Goal: Information Seeking & Learning: Check status

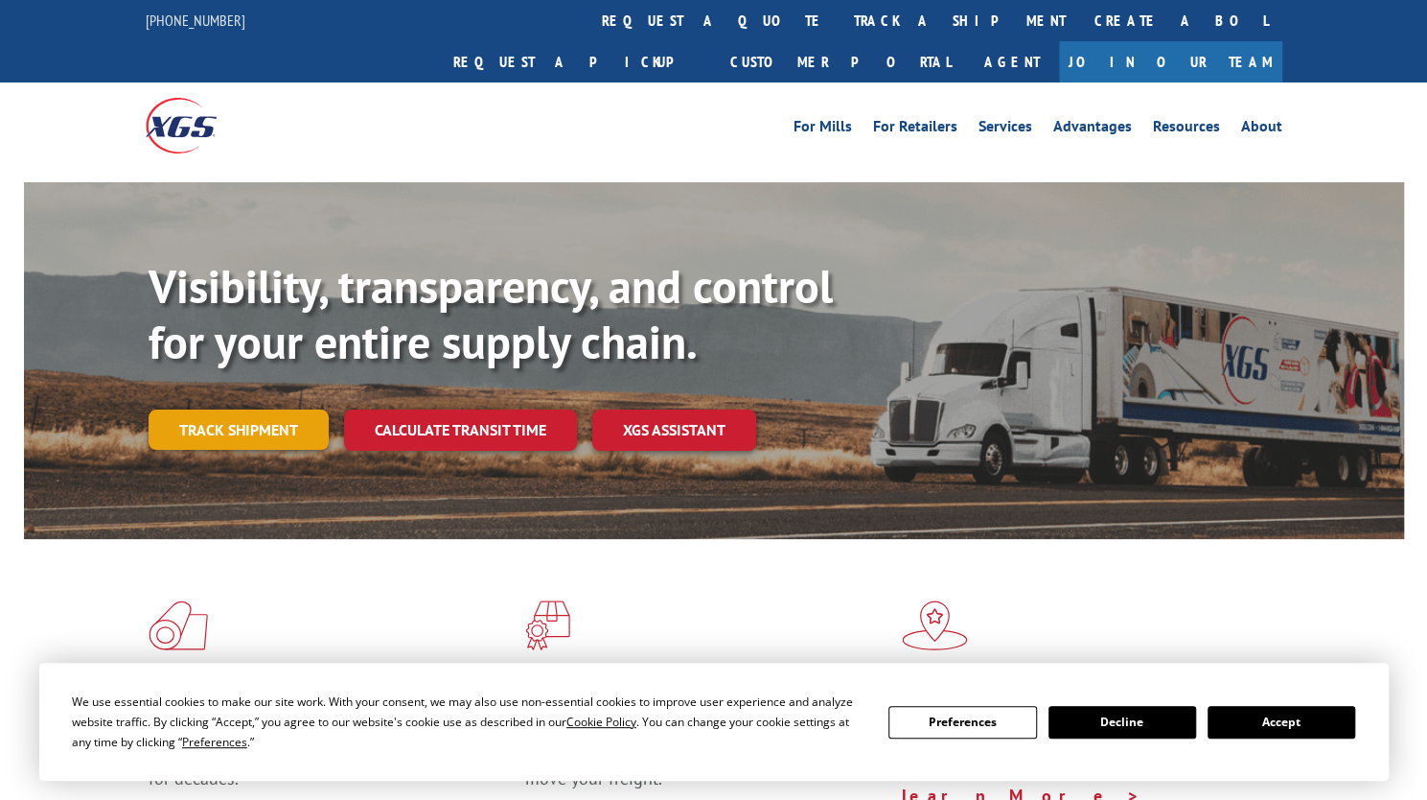
click at [249, 409] on link "Track shipment" at bounding box center [239, 429] width 180 height 40
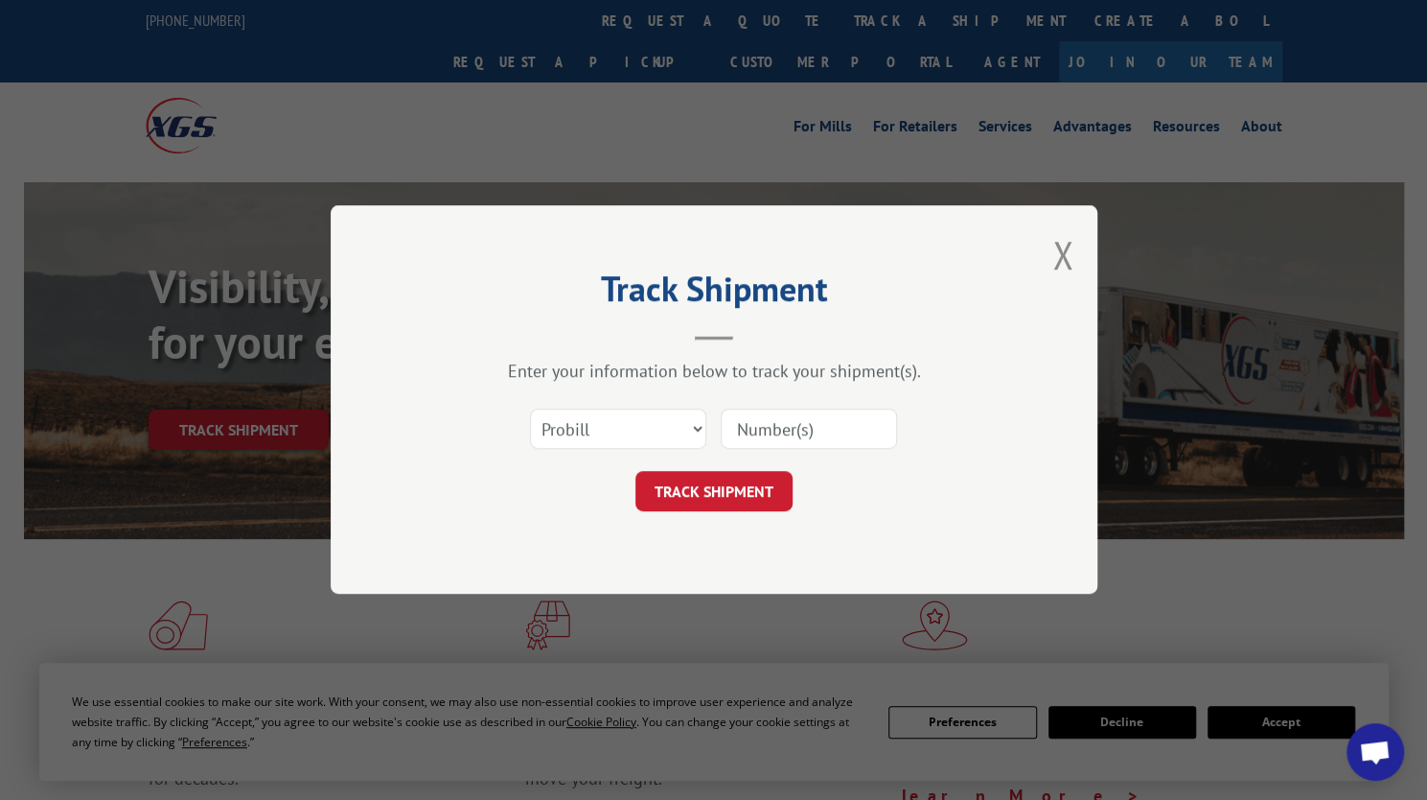
click at [725, 427] on input at bounding box center [809, 429] width 176 height 40
paste input "507457"
type input "507457"
click at [640, 436] on select "Select category... Probill BOL PO" at bounding box center [618, 429] width 176 height 40
select select "bol"
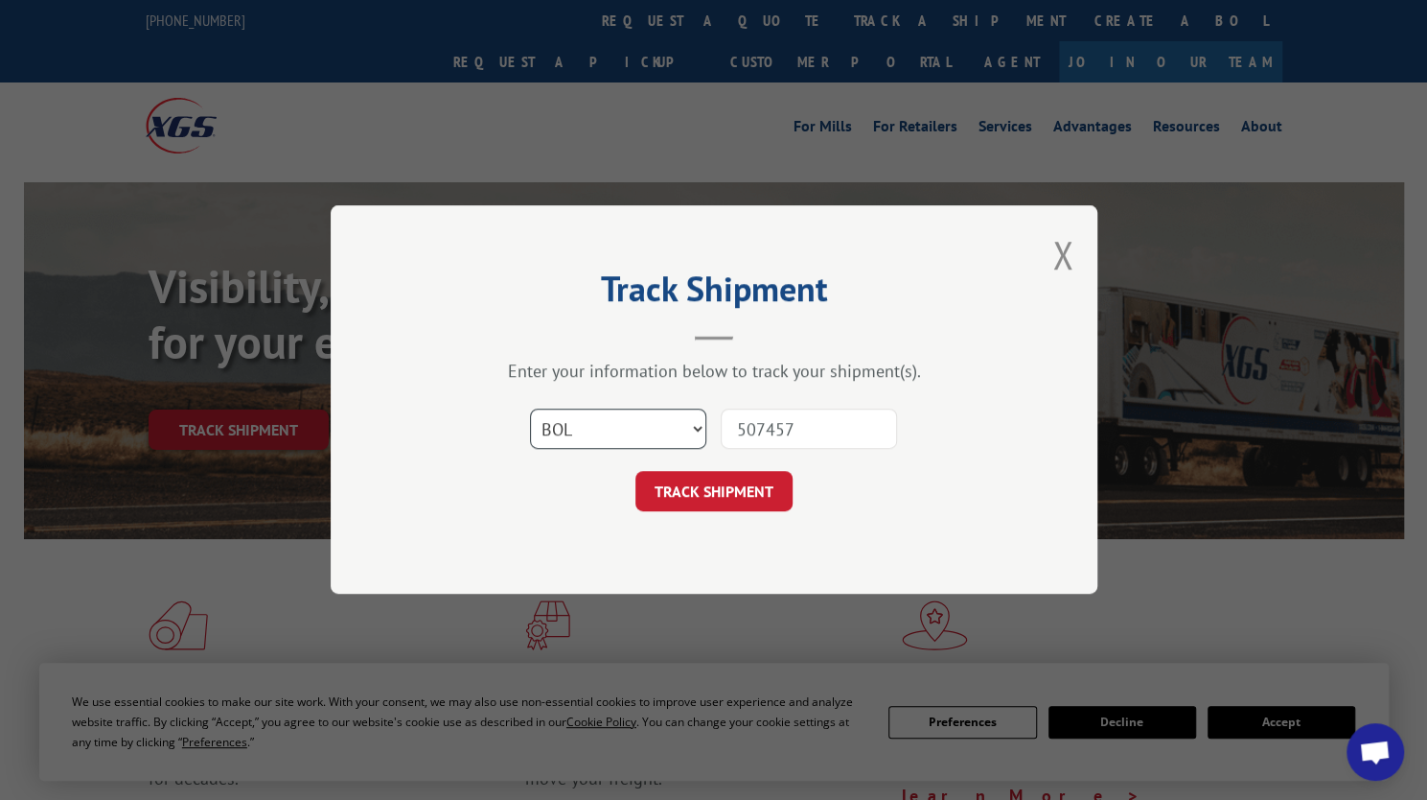
click at [530, 409] on select "Select category... Probill BOL PO" at bounding box center [618, 429] width 176 height 40
click at [731, 490] on button "TRACK SHIPMENT" at bounding box center [714, 492] width 157 height 40
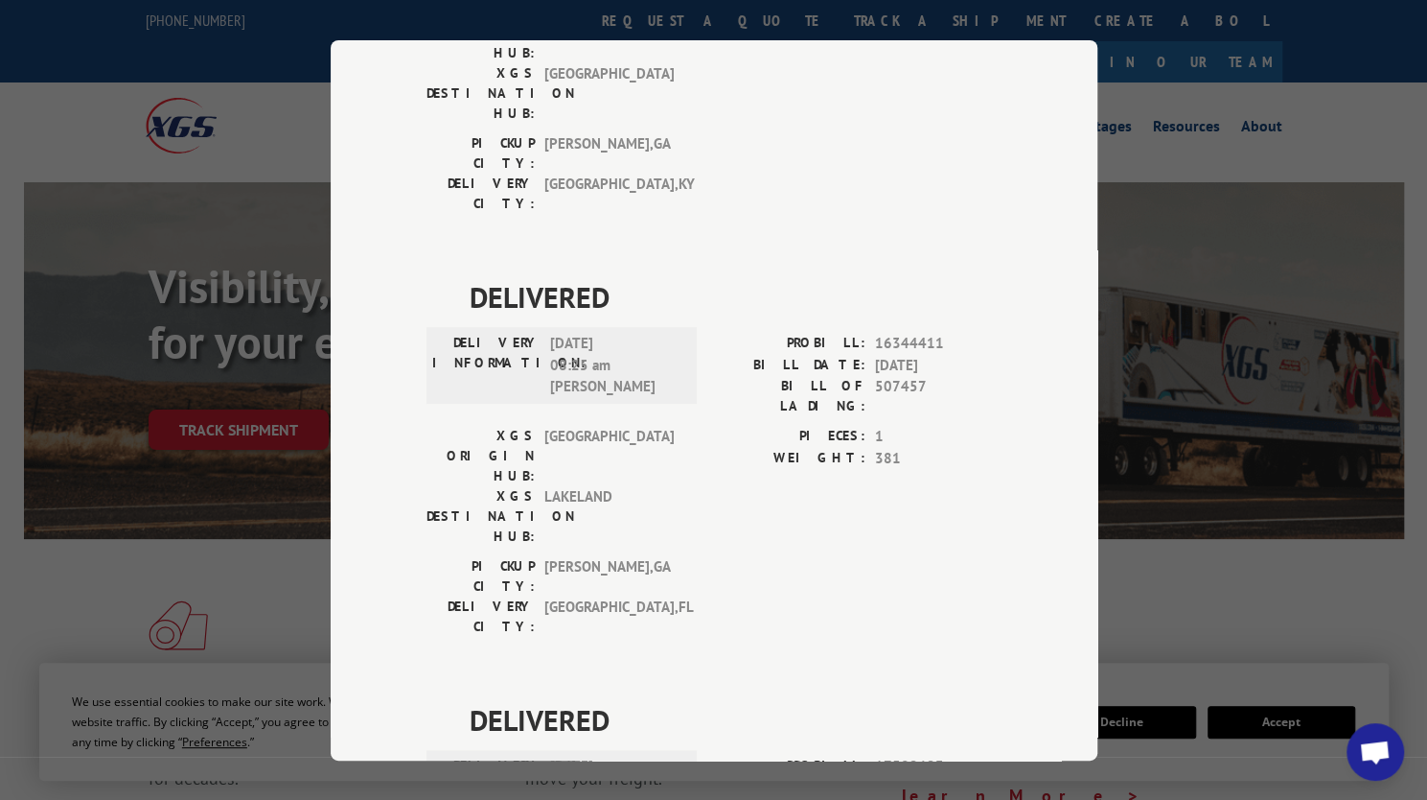
click at [1331, 101] on div "Track Shipment DELIVERED DELIVERY INFORMATION: PROBILL: 11043026 BILL DATE: [DA…" at bounding box center [713, 400] width 1427 height 800
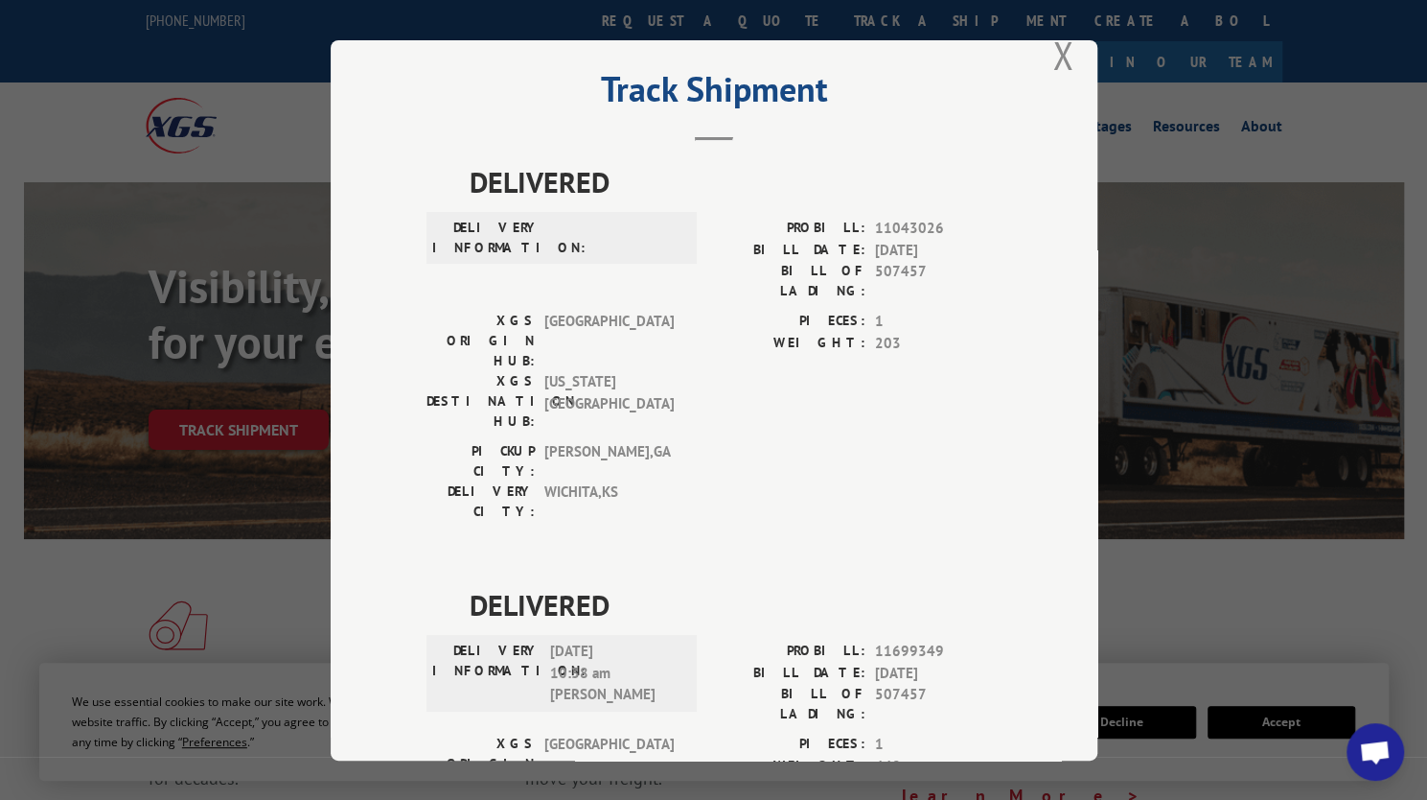
scroll to position [0, 0]
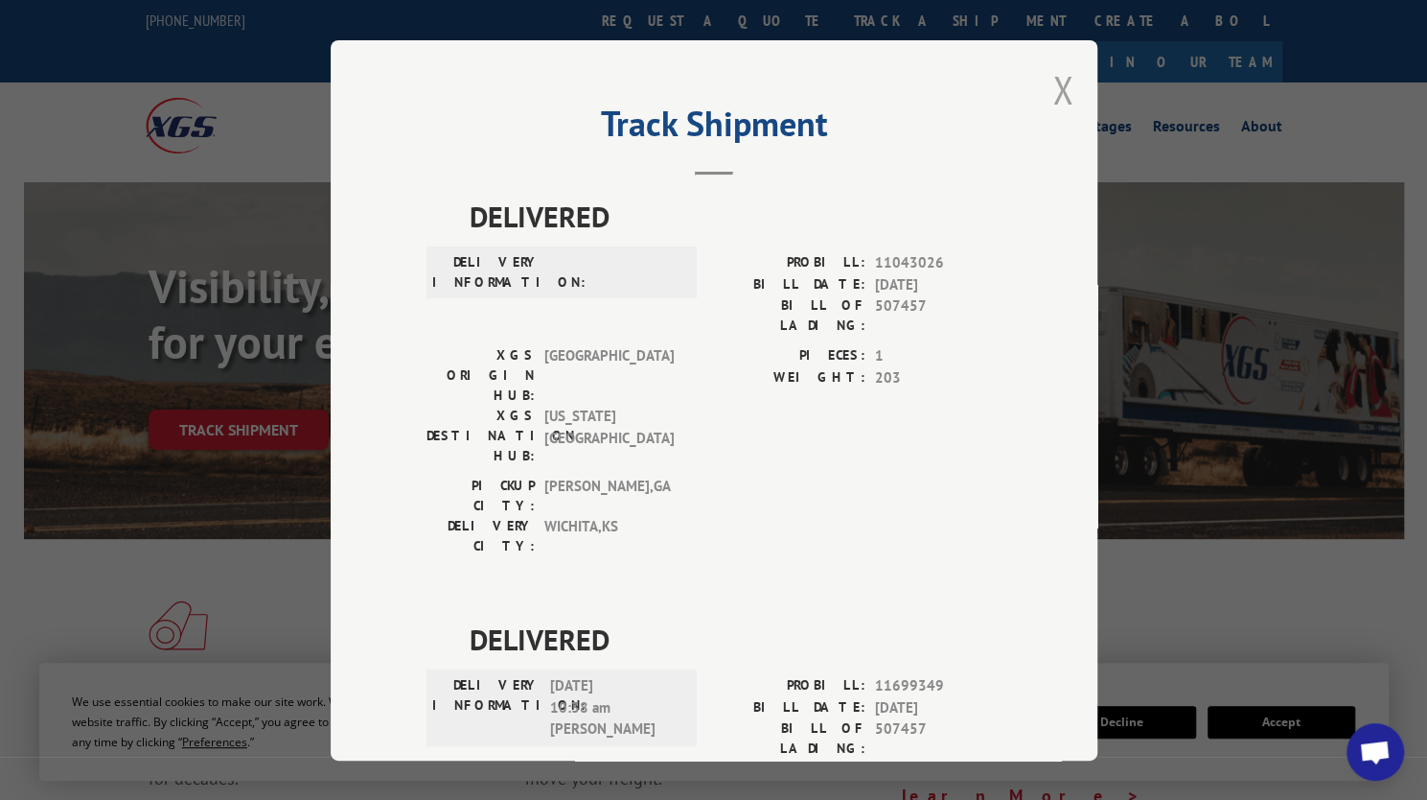
click at [1057, 89] on button "Close modal" at bounding box center [1063, 89] width 21 height 51
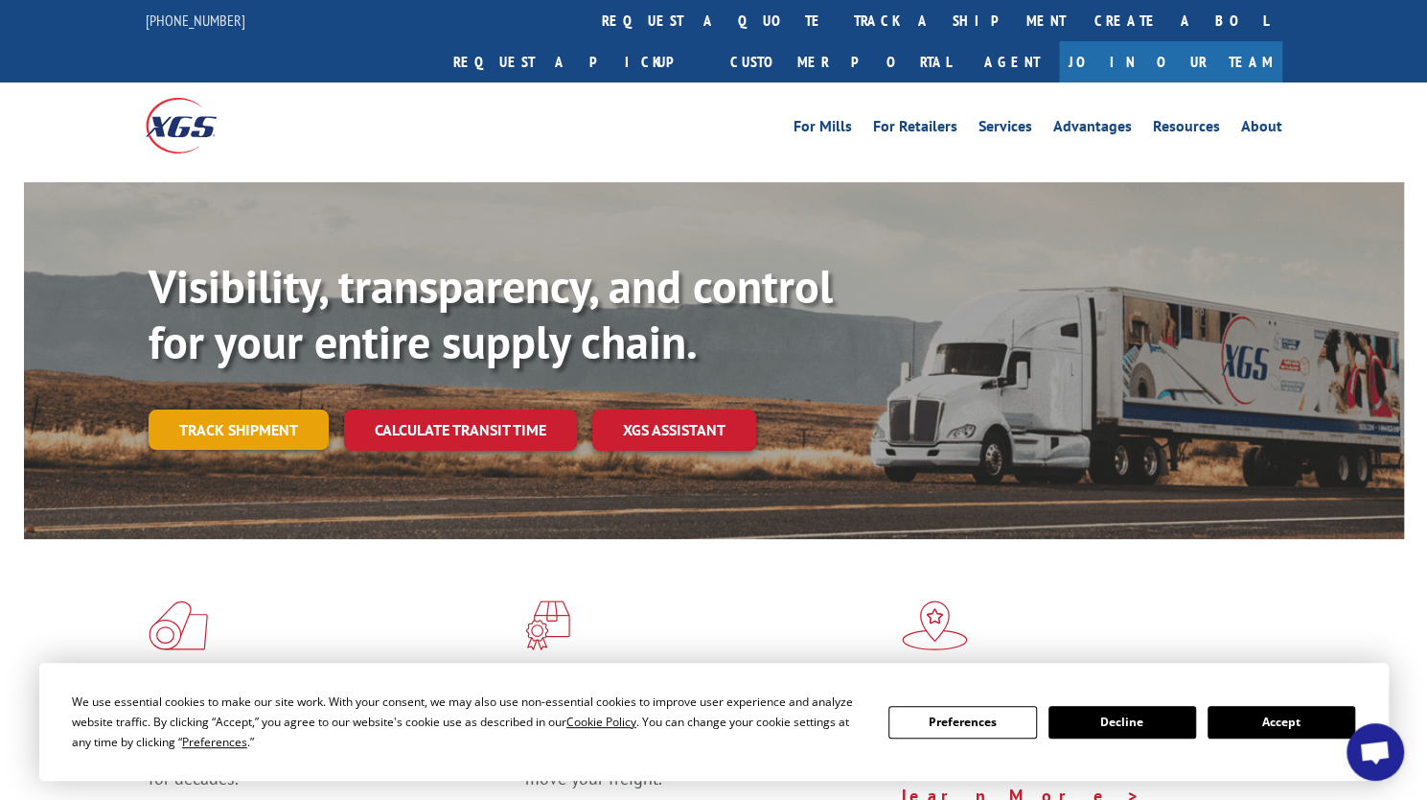
click at [250, 409] on link "Track shipment" at bounding box center [239, 429] width 180 height 40
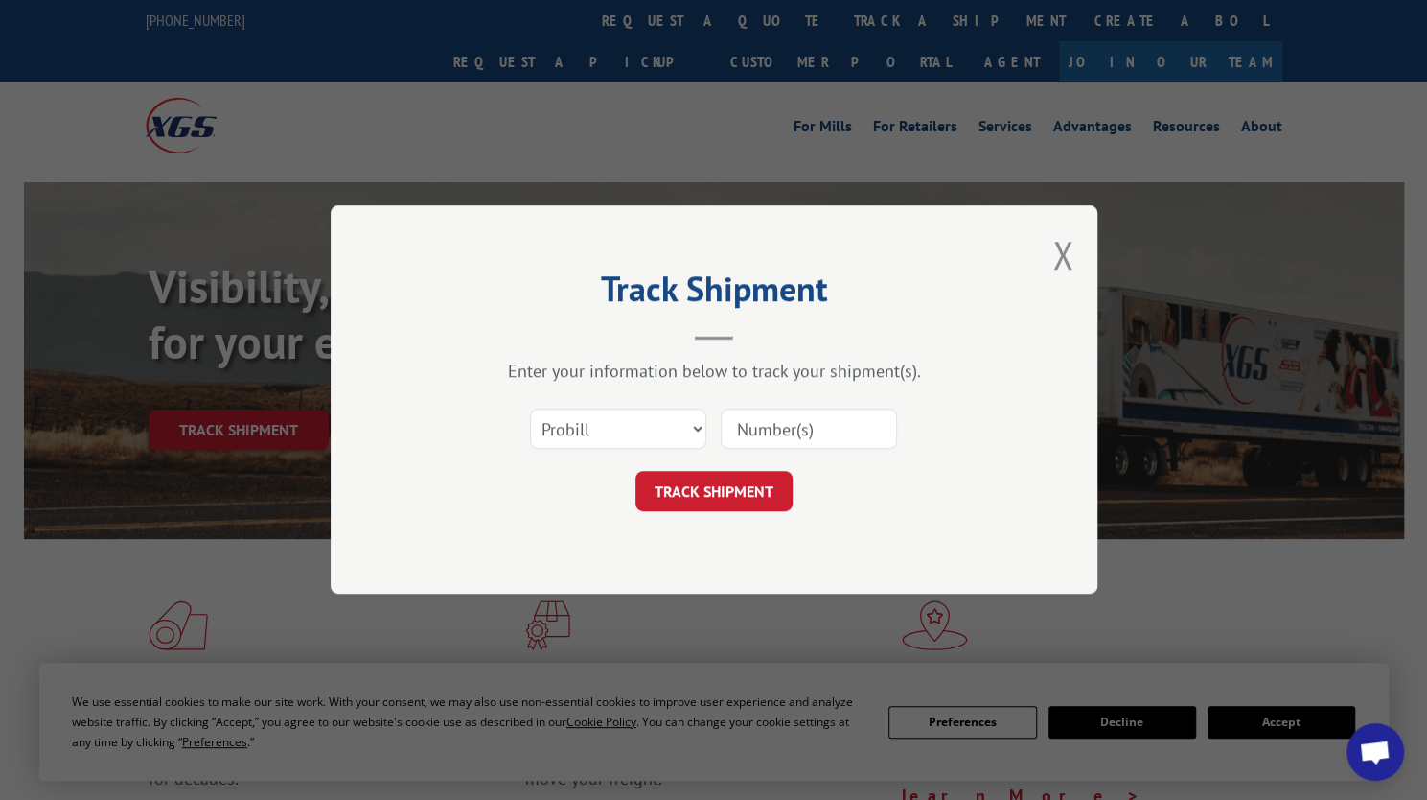
click at [763, 419] on input at bounding box center [809, 429] width 176 height 40
paste input "507460"
type input "507460"
click at [632, 425] on select "Select category... Probill BOL PO" at bounding box center [618, 429] width 176 height 40
select select "bol"
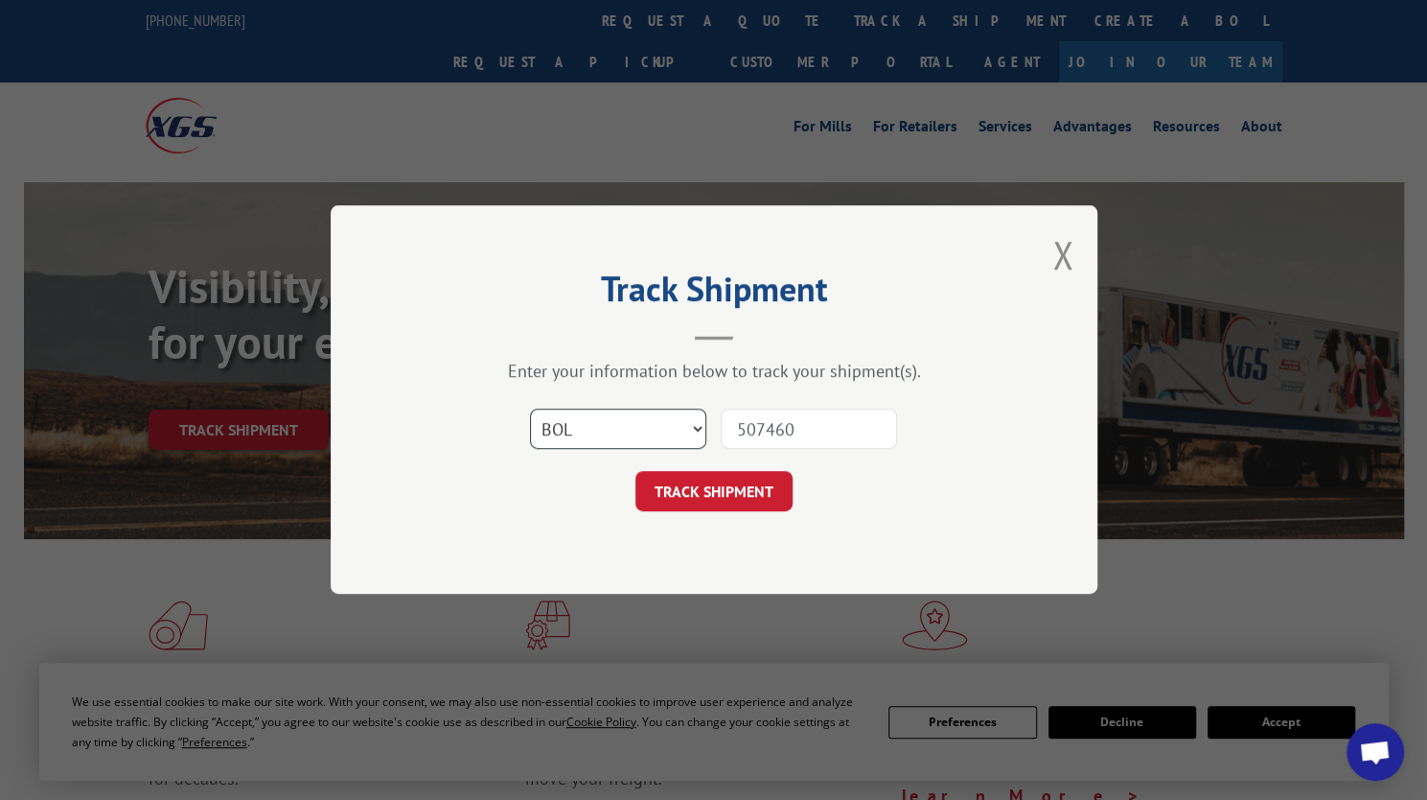
click at [530, 409] on select "Select category... Probill BOL PO" at bounding box center [618, 429] width 176 height 40
click at [742, 493] on button "TRACK SHIPMENT" at bounding box center [714, 492] width 157 height 40
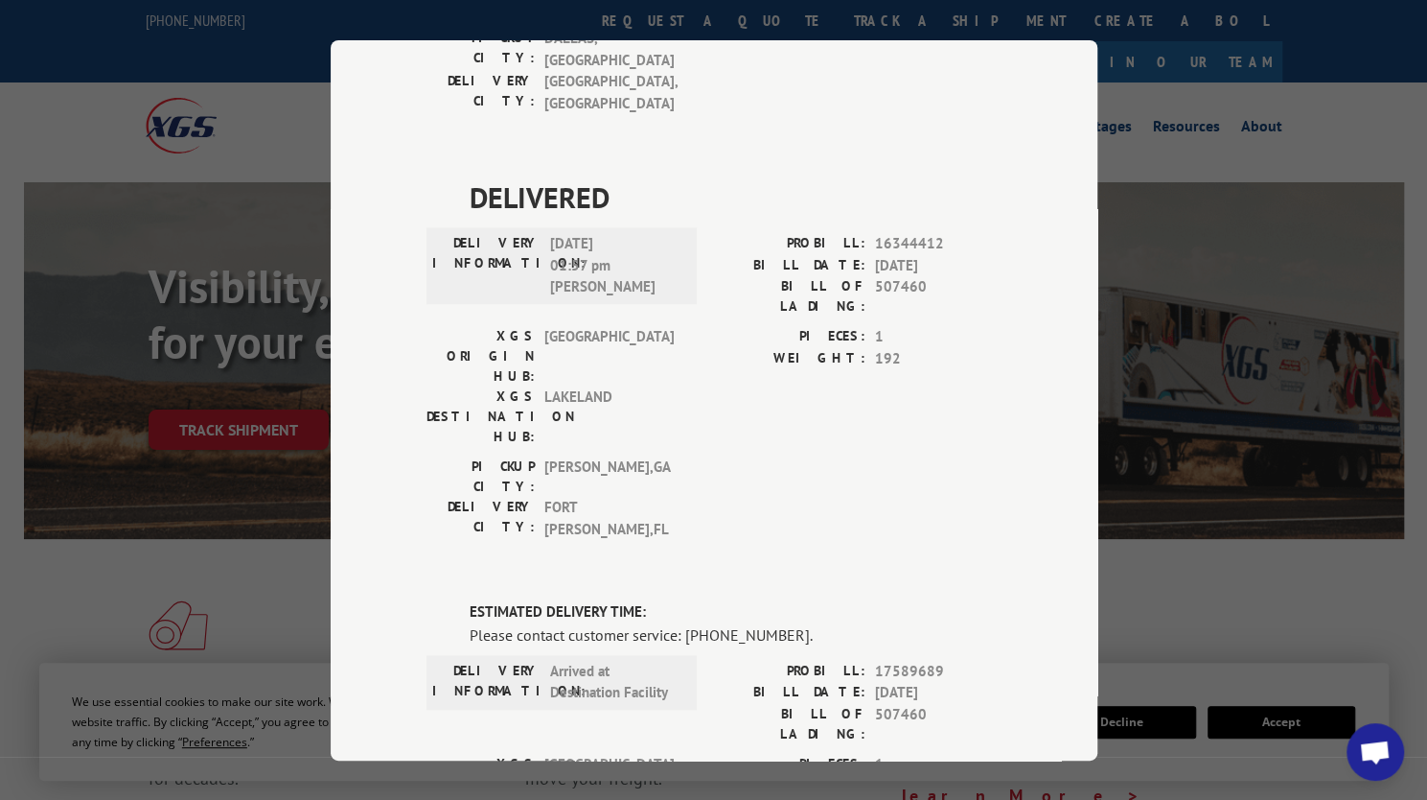
scroll to position [1292, 0]
